Goal: Information Seeking & Learning: Learn about a topic

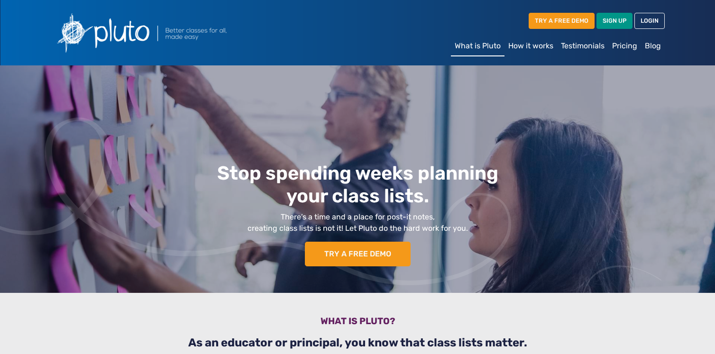
click at [535, 45] on link "How it works" at bounding box center [530, 46] width 53 height 19
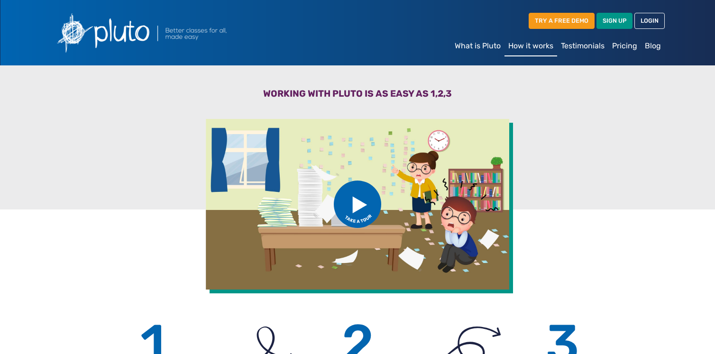
click at [629, 46] on link "Pricing" at bounding box center [624, 46] width 33 height 19
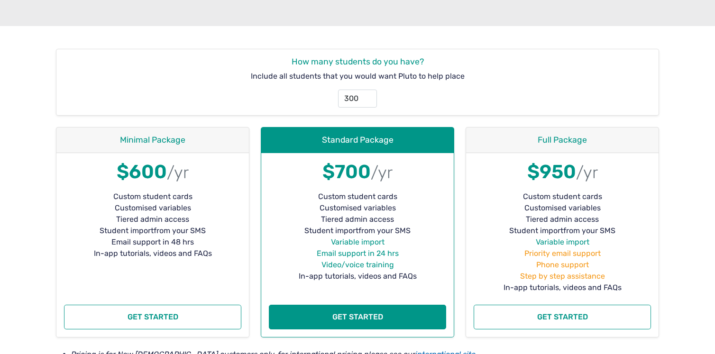
scroll to position [129, 0]
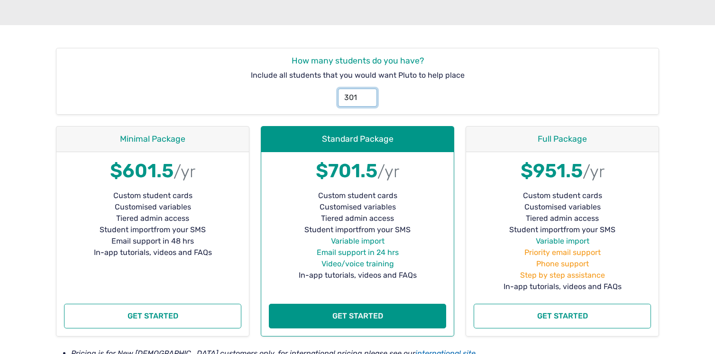
click at [367, 96] on input "301" at bounding box center [357, 98] width 38 height 18
click at [358, 96] on input "301" at bounding box center [357, 98] width 38 height 18
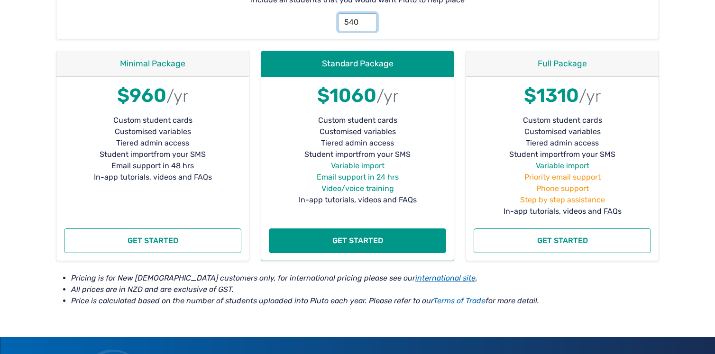
scroll to position [219, 0]
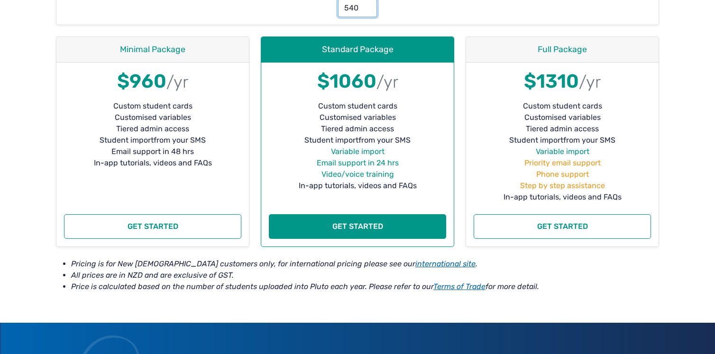
type input "540"
